Goal: Task Accomplishment & Management: Manage account settings

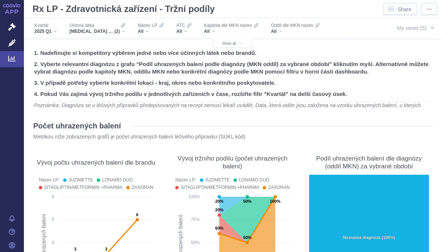
click at [240, 40] on button "Show all" at bounding box center [233, 43] width 40 height 9
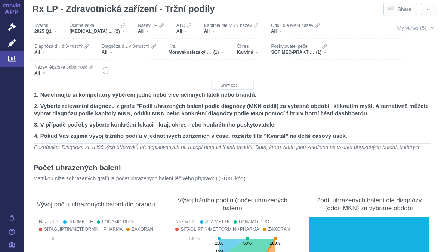
click at [426, 25] on span "My views (5)" at bounding box center [412, 28] width 30 height 6
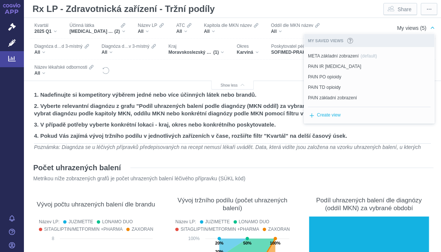
click at [0, 0] on button "Unset as default" at bounding box center [0, 0] width 0 height 0
click at [326, 53] on span "META základní zobrazení" at bounding box center [333, 56] width 51 height 7
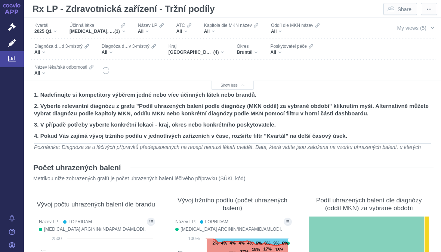
click at [280, 49] on span "Poskytovatel péče" at bounding box center [288, 46] width 36 height 6
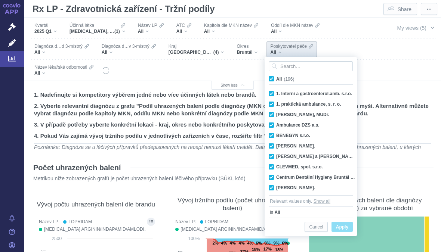
click at [276, 77] on span "All (196)" at bounding box center [285, 79] width 18 height 5
click at [276, 76] on input "All (196)" at bounding box center [278, 77] width 5 height 5
checkbox input "false"
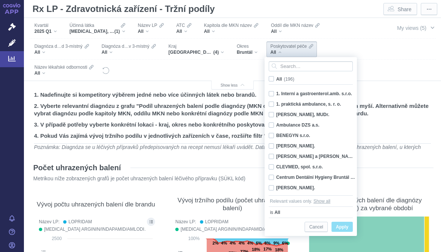
checkbox input "false"
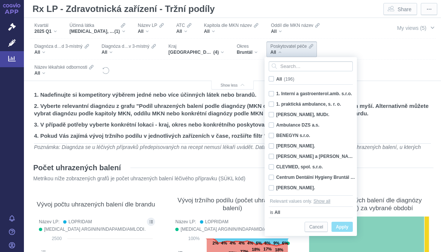
checkbox input "false"
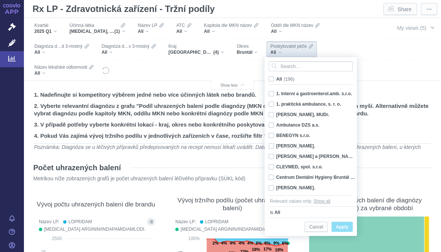
checkbox input "false"
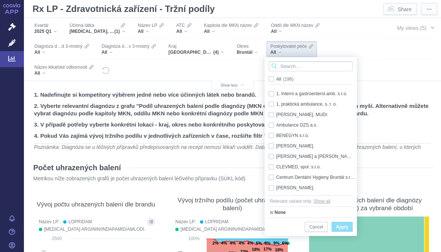
click at [286, 65] on input "Search attribute values" at bounding box center [311, 66] width 84 height 10
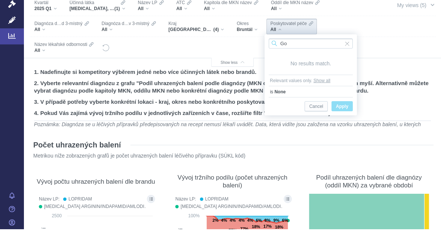
type input "G"
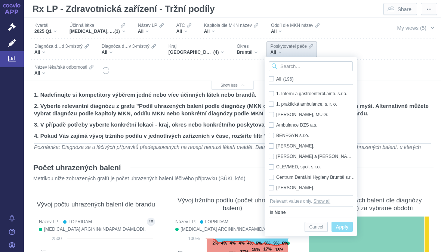
click at [294, 68] on input "Search attribute values" at bounding box center [311, 66] width 84 height 10
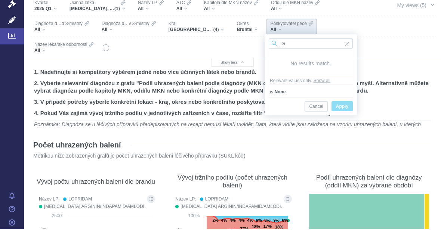
type input "D"
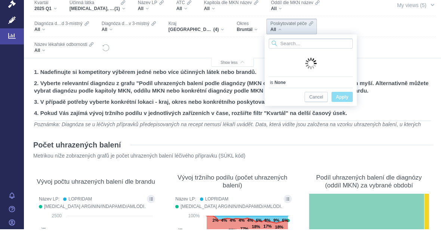
type input "P"
